Goal: Task Accomplishment & Management: Manage account settings

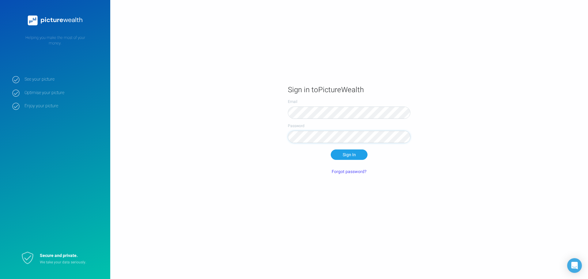
click at [331, 149] on button "Sign In" at bounding box center [349, 154] width 37 height 10
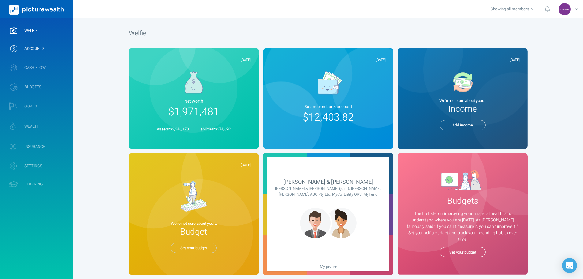
click at [33, 46] on link "ACCOUNTS" at bounding box center [36, 49] width 73 height 16
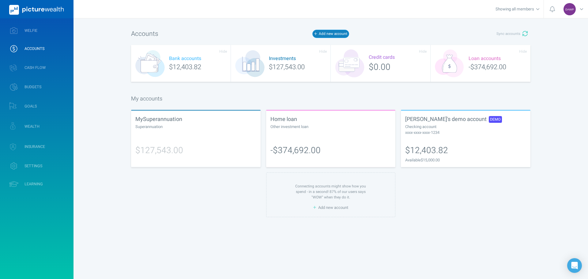
click at [329, 34] on button "Add new account" at bounding box center [330, 34] width 37 height 8
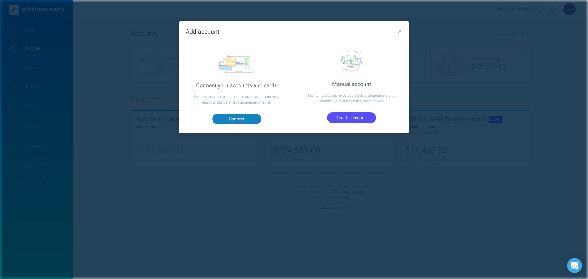
click at [220, 118] on button "Connect" at bounding box center [236, 119] width 49 height 10
click at [400, 31] on icon "button" at bounding box center [399, 31] width 3 height 3
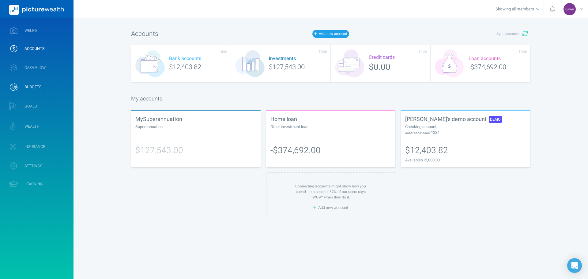
click at [38, 86] on span "BUDGETS" at bounding box center [32, 87] width 17 height 5
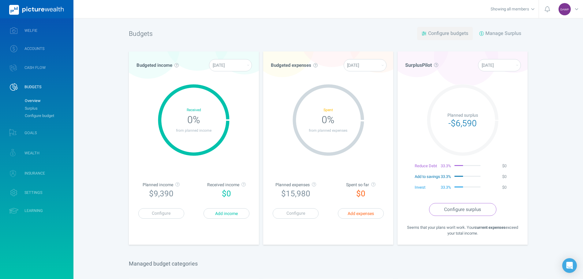
click at [440, 34] on span "Configure budgets" at bounding box center [448, 33] width 40 height 7
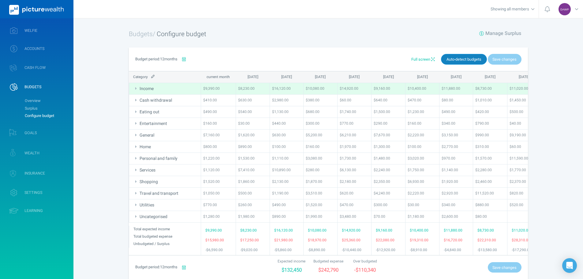
click at [462, 58] on span "Auto-detect budgets" at bounding box center [464, 60] width 35 height 6
click at [40, 134] on link "GOALS" at bounding box center [36, 133] width 73 height 18
